Goal: Check status: Check status

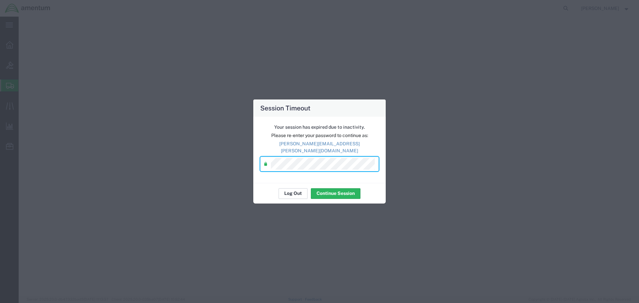
select select "49831"
select select "PROJNUM"
select select "SERLNUM"
click at [291, 190] on button "Log Out" at bounding box center [293, 193] width 29 height 11
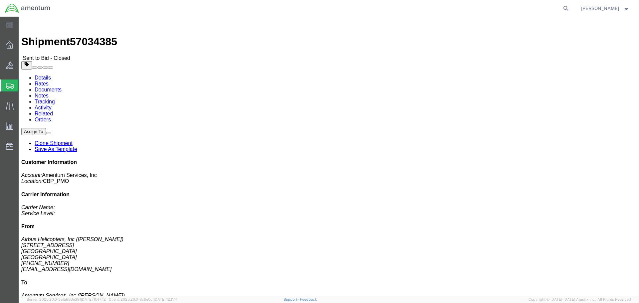
click link "Rates"
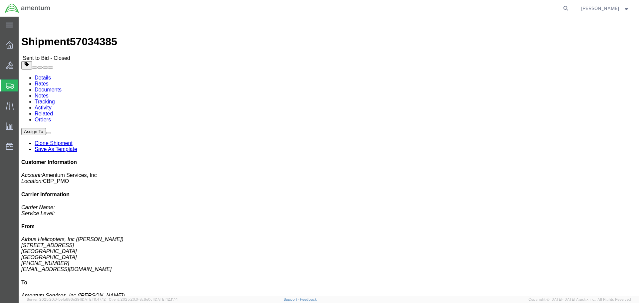
click link "Notes"
